Goal: Contribute content: Contribute content

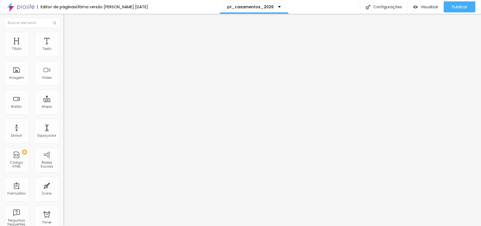
click at [63, 47] on span "Trocar imagem" at bounding box center [78, 45] width 30 height 5
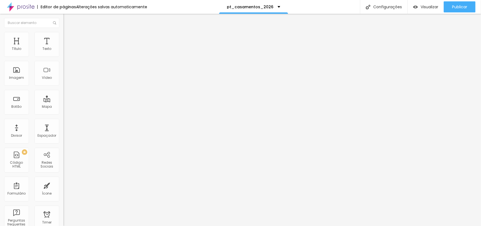
scroll to position [14935, 0]
click at [63, 47] on span "Trocar imagem" at bounding box center [78, 45] width 30 height 5
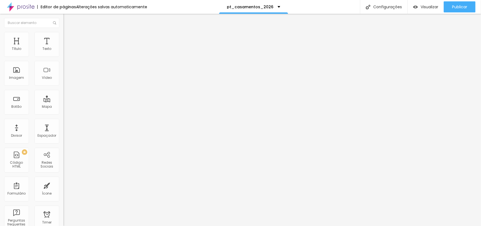
click at [63, 86] on span "Original" at bounding box center [69, 84] width 13 height 5
click at [63, 90] on span "Cinema" at bounding box center [70, 87] width 14 height 5
click at [63, 94] on div "Padrão 4:3" at bounding box center [94, 92] width 63 height 3
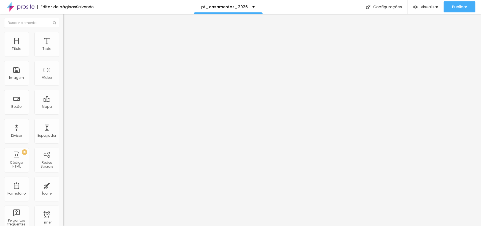
click at [63, 98] on span "Quadrado" at bounding box center [72, 95] width 18 height 5
click at [63, 101] on span "Original" at bounding box center [69, 99] width 13 height 5
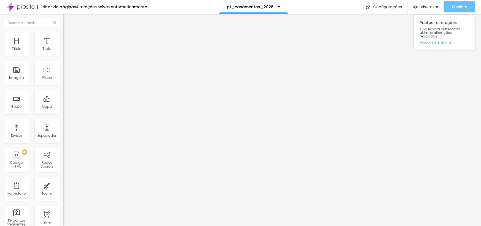
click at [455, 10] on div "Publicar" at bounding box center [459, 6] width 15 height 11
click at [63, 47] on span "Trocar imagem" at bounding box center [78, 45] width 30 height 5
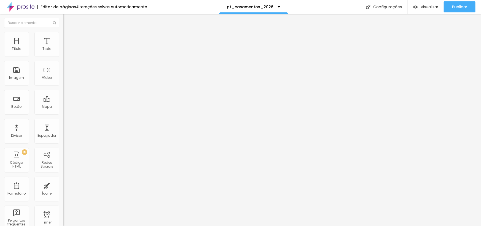
scroll to position [3340, 0]
click at [464, 8] on span "Publicar" at bounding box center [459, 7] width 15 height 4
click at [455, 6] on span "Publicar" at bounding box center [459, 7] width 15 height 4
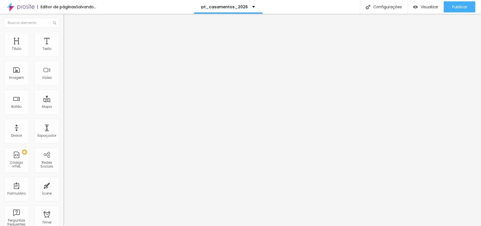
click at [63, 47] on span "Trocar imagem" at bounding box center [78, 45] width 30 height 5
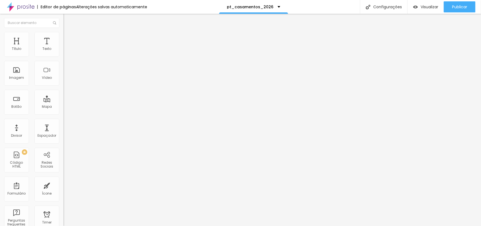
click at [63, 47] on span "Trocar imagem" at bounding box center [78, 45] width 30 height 5
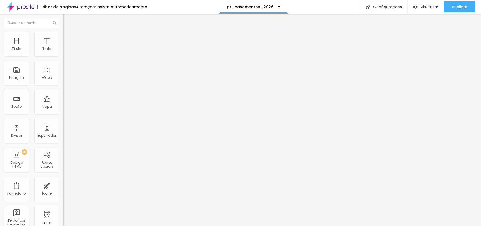
click at [63, 47] on span "Trocar imagem" at bounding box center [78, 45] width 30 height 5
click at [63, 113] on input "[URL][DOMAIN_NAME][PERSON_NAME]" at bounding box center [96, 111] width 66 height 6
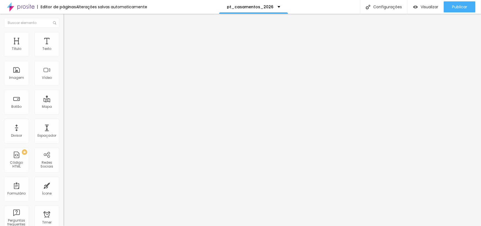
click at [63, 113] on input "[URL][DOMAIN_NAME][PERSON_NAME]" at bounding box center [96, 111] width 66 height 6
paste input "[URL][DOMAIN_NAME][PERSON_NAME]"
type input "[URL][DOMAIN_NAME][PERSON_NAME]"
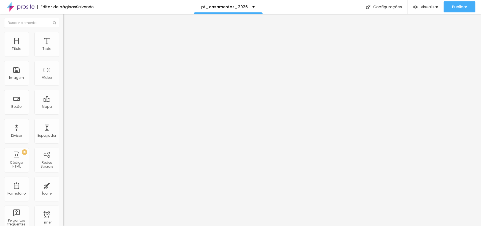
scroll to position [0, 0]
click at [63, 113] on input "[URL][DOMAIN_NAME][PERSON_NAME]" at bounding box center [96, 110] width 66 height 6
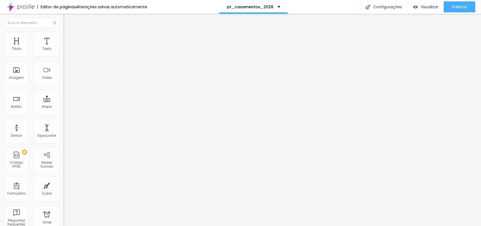
click at [63, 113] on input "[URL][DOMAIN_NAME][PERSON_NAME]" at bounding box center [96, 110] width 66 height 6
paste input "[URL][DOMAIN_NAME][PERSON_NAME]"
type input "[URL][DOMAIN_NAME][PERSON_NAME]"
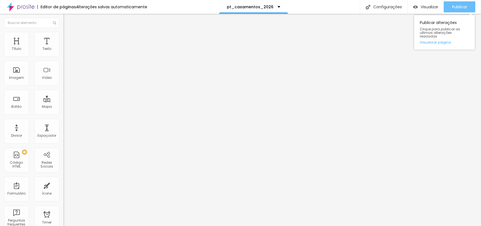
click at [465, 7] on span "Publicar" at bounding box center [459, 7] width 15 height 4
click at [63, 47] on span "Trocar imagem" at bounding box center [78, 45] width 30 height 5
click at [63, 113] on input "[URL][DOMAIN_NAME][PERSON_NAME][PERSON_NAME]" at bounding box center [96, 110] width 66 height 6
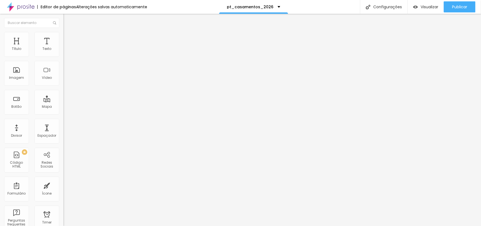
click at [63, 113] on input "[URL][DOMAIN_NAME][PERSON_NAME][PERSON_NAME]" at bounding box center [96, 110] width 66 height 6
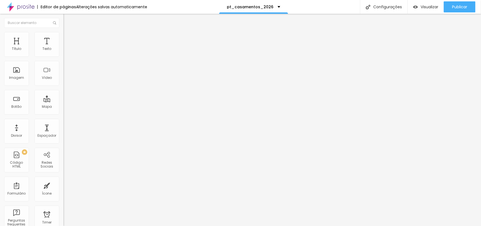
click at [63, 113] on input "[URL][DOMAIN_NAME][PERSON_NAME][PERSON_NAME]" at bounding box center [96, 110] width 66 height 6
paste input "casamento-familia/1545443-[PERSON_NAME][GEOGRAPHIC_DATA]"
type input "[URL][DOMAIN_NAME][PERSON_NAME]"
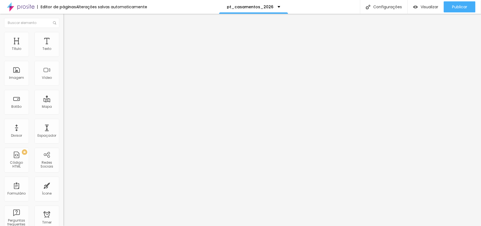
click at [63, 113] on input "[URL][DOMAIN_NAME][PERSON_NAME]" at bounding box center [96, 110] width 66 height 6
paste input "[URL][DOMAIN_NAME][PERSON_NAME]"
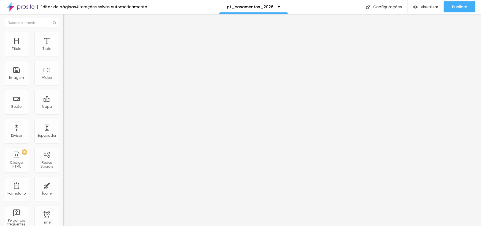
type input "[URL][DOMAIN_NAME][PERSON_NAME]"
click at [63, 113] on input "[URL][DOMAIN_NAME][PERSON_NAME][PERSON_NAME]" at bounding box center [96, 111] width 66 height 6
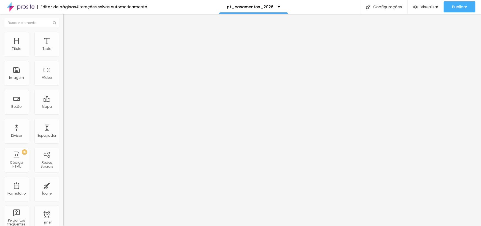
scroll to position [0, 0]
paste input "[URL][DOMAIN_NAME][PERSON_NAME]"
type input "[URL][DOMAIN_NAME][PERSON_NAME]"
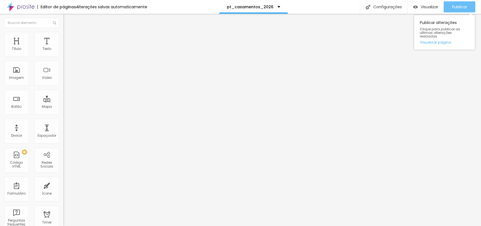
click at [462, 9] on span "Publicar" at bounding box center [459, 7] width 15 height 4
click at [457, 6] on span "Publicar" at bounding box center [459, 7] width 15 height 4
click at [462, 6] on span "Publicar" at bounding box center [459, 7] width 15 height 4
click at [455, 3] on div "Publicar" at bounding box center [459, 6] width 15 height 11
click at [457, 9] on span "Publicar" at bounding box center [459, 7] width 15 height 4
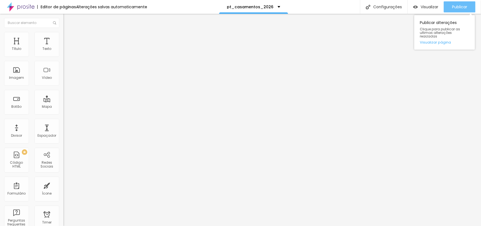
click at [460, 8] on span "Publicar" at bounding box center [459, 7] width 15 height 4
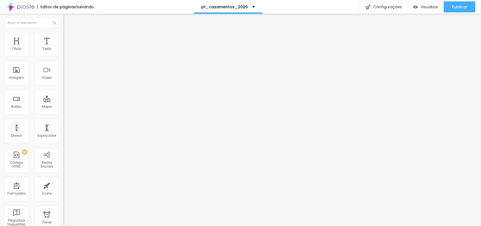
click at [63, 53] on button "button" at bounding box center [67, 50] width 8 height 6
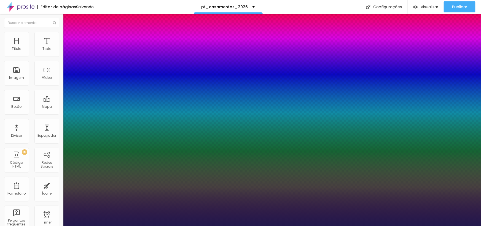
type input "1"
click at [177, 226] on div at bounding box center [240, 230] width 481 height 0
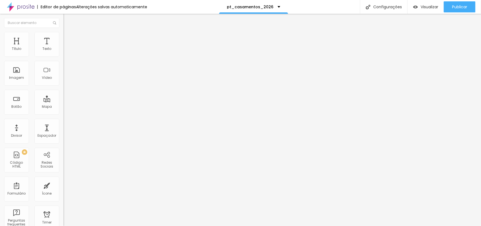
click at [63, 47] on button "Voltar ao padrão" at bounding box center [81, 44] width 37 height 6
click at [63, 53] on button "button" at bounding box center [67, 50] width 8 height 6
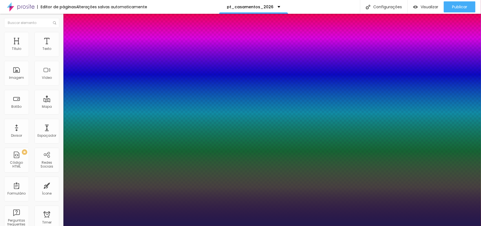
type input "1"
click at [159, 226] on div at bounding box center [240, 230] width 481 height 0
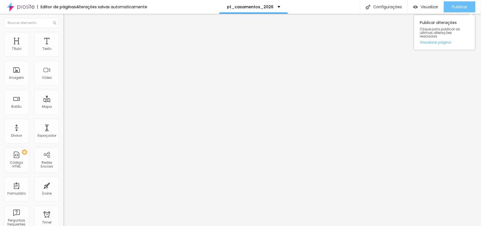
click at [463, 6] on span "Publicar" at bounding box center [459, 7] width 15 height 4
click at [456, 7] on span "Publicar" at bounding box center [459, 7] width 15 height 4
click at [466, 1] on div "Publicar Publicar alterações Clique para publicar as ultimas alterações reaizad…" at bounding box center [459, 7] width 32 height 14
click at [464, 4] on div "Publicar" at bounding box center [459, 6] width 15 height 11
click at [63, 47] on span "Trocar imagem" at bounding box center [78, 45] width 30 height 5
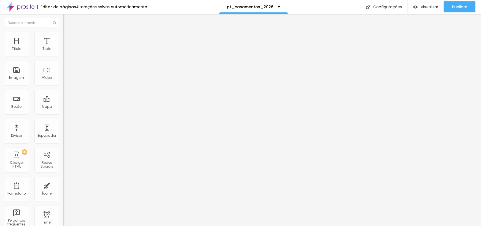
click at [63, 47] on span "Trocar imagem" at bounding box center [78, 45] width 30 height 5
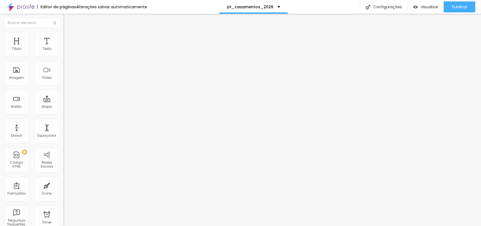
click at [63, 47] on span "Trocar imagem" at bounding box center [78, 45] width 30 height 5
click at [63, 101] on div "Proporção Original Cinema 16:9 Padrão 4:3 Quadrado 1:1 Original" at bounding box center [94, 90] width 63 height 22
click at [63, 86] on span "Original" at bounding box center [69, 84] width 13 height 5
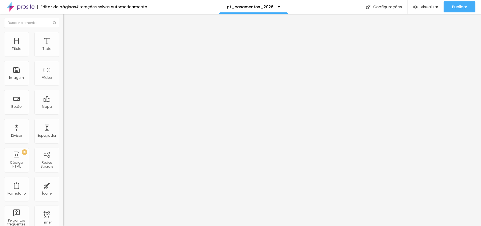
click at [63, 96] on div "Quadrado 1:1" at bounding box center [94, 93] width 63 height 3
click at [63, 86] on span "Original" at bounding box center [69, 84] width 13 height 5
click at [63, 96] on span "Quadrado" at bounding box center [72, 93] width 18 height 5
click at [63, 86] on span "1:1 Quadrado" at bounding box center [74, 84] width 22 height 5
click at [63, 101] on span "Original" at bounding box center [69, 99] width 13 height 5
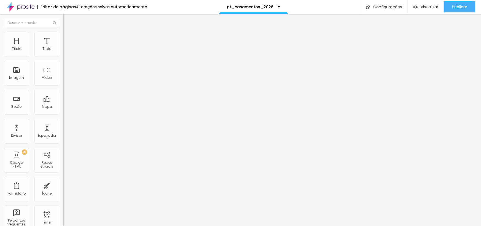
click at [63, 86] on span "Original" at bounding box center [69, 84] width 13 height 5
click at [63, 96] on div "Quadrado 1:1" at bounding box center [94, 93] width 63 height 3
click at [63, 86] on span "Original" at bounding box center [69, 84] width 13 height 5
click at [63, 96] on div "Quadrado 1:1" at bounding box center [94, 93] width 63 height 3
click at [450, 4] on button "Publicar" at bounding box center [459, 6] width 32 height 11
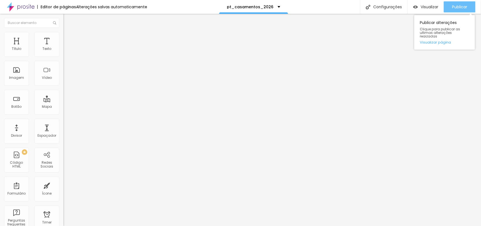
click at [455, 6] on span "Publicar" at bounding box center [459, 7] width 15 height 4
click at [63, 86] on span "1:1 Quadrado" at bounding box center [74, 84] width 22 height 5
click at [63, 101] on span "Original" at bounding box center [69, 99] width 13 height 5
click at [63, 93] on span "Padrão" at bounding box center [69, 90] width 12 height 5
click at [63, 90] on span "Cinema" at bounding box center [70, 87] width 14 height 5
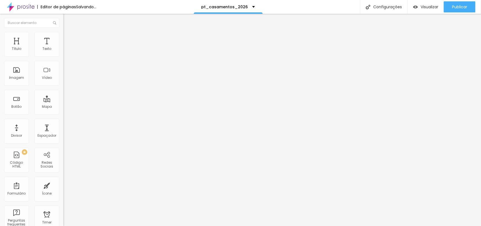
click at [63, 94] on div "Padrão 4:3" at bounding box center [94, 92] width 63 height 3
click at [63, 101] on span "Original" at bounding box center [69, 99] width 13 height 5
click at [63, 93] on span "Padrão" at bounding box center [69, 90] width 12 height 5
click at [63, 101] on div "Original" at bounding box center [94, 99] width 63 height 3
click at [63, 86] on span "Original" at bounding box center [69, 84] width 13 height 5
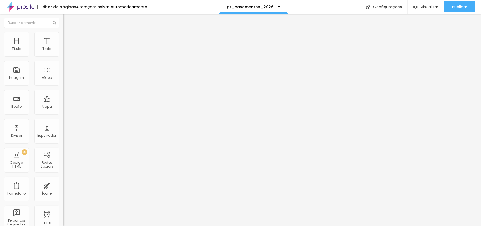
click at [63, 96] on span "Quadrado" at bounding box center [72, 93] width 18 height 5
click at [459, 5] on span "Publicar" at bounding box center [459, 7] width 15 height 4
click at [63, 86] on span "Original" at bounding box center [69, 84] width 13 height 5
click at [63, 96] on span "Quadrado" at bounding box center [72, 93] width 18 height 5
click at [63, 86] on span "Original" at bounding box center [69, 84] width 13 height 5
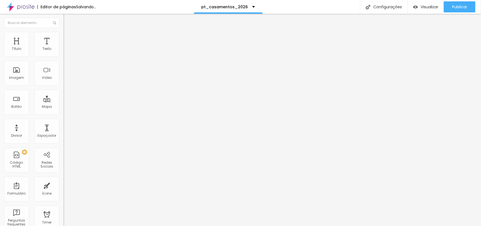
click at [63, 96] on span "Quadrado" at bounding box center [72, 93] width 18 height 5
click at [63, 86] on span "Original" at bounding box center [69, 84] width 13 height 5
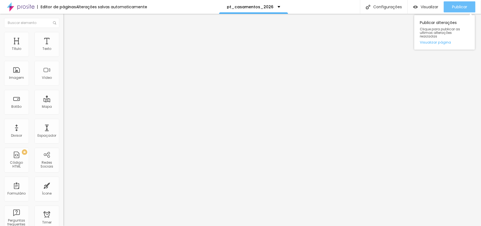
click at [457, 8] on span "Publicar" at bounding box center [459, 7] width 15 height 4
click at [453, 6] on span "Publicar" at bounding box center [459, 7] width 15 height 4
click at [455, 5] on span "Publicar" at bounding box center [459, 7] width 15 height 4
click at [63, 86] on span "Original" at bounding box center [69, 84] width 13 height 5
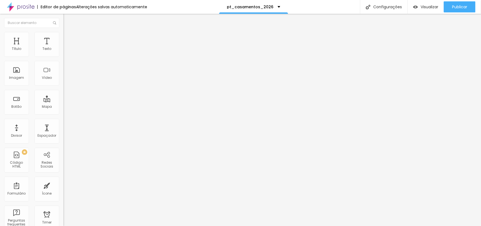
click at [63, 96] on span "Quadrado" at bounding box center [72, 93] width 18 height 5
click at [63, 86] on span "1:1 Quadrado" at bounding box center [74, 84] width 22 height 5
click at [63, 101] on span "Original" at bounding box center [69, 99] width 13 height 5
click at [462, 9] on span "Publicar" at bounding box center [459, 7] width 15 height 4
click at [458, 8] on span "Publicar" at bounding box center [459, 7] width 15 height 4
